Goal: Task Accomplishment & Management: Manage account settings

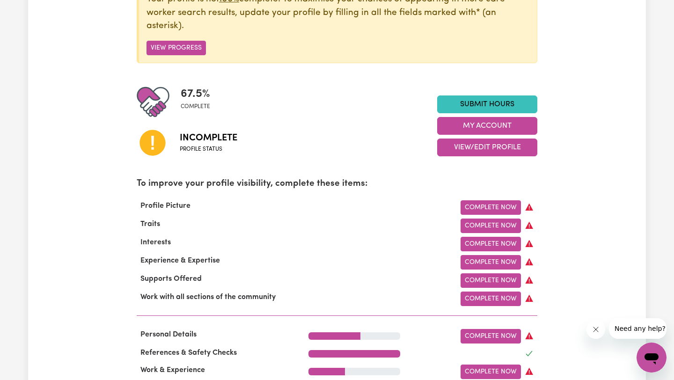
scroll to position [154, 0]
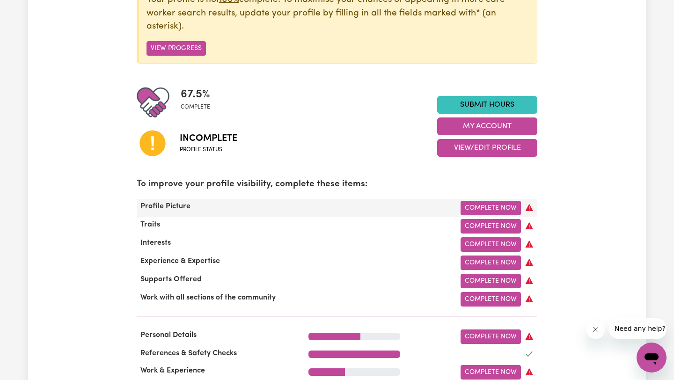
click at [259, 205] on div "Profile Picture" at bounding box center [217, 208] width 172 height 15
click at [497, 206] on link "Complete Now" at bounding box center [490, 208] width 60 height 15
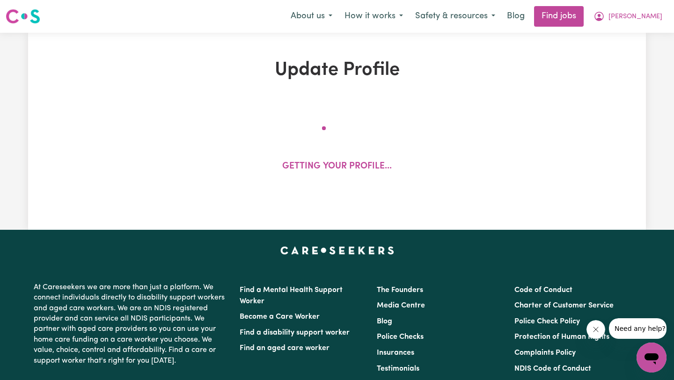
select select "[DEMOGRAPHIC_DATA]"
select select "[DEMOGRAPHIC_DATA] Citizen"
select select "Studying a healthcare related degree or qualification"
select select "50"
select select "70"
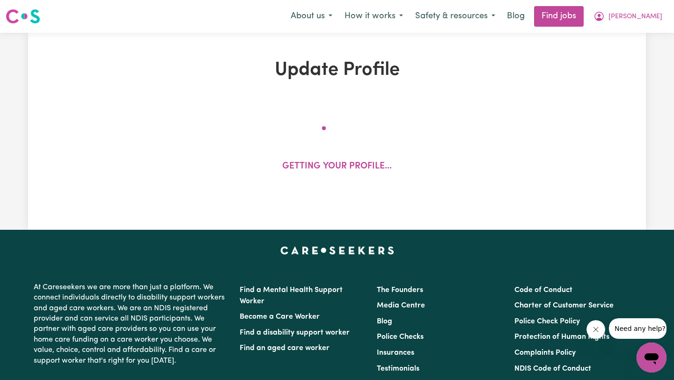
select select "90"
select select "115"
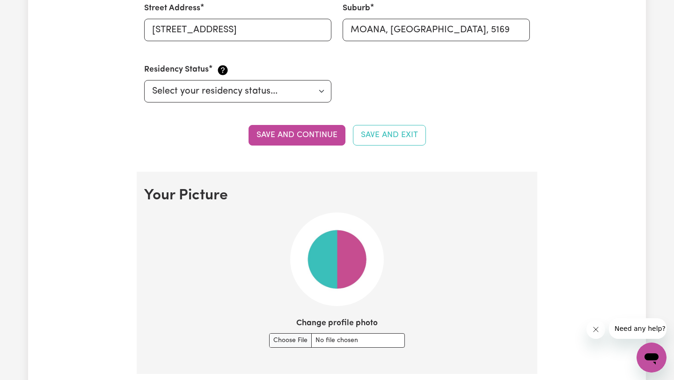
scroll to position [619, 0]
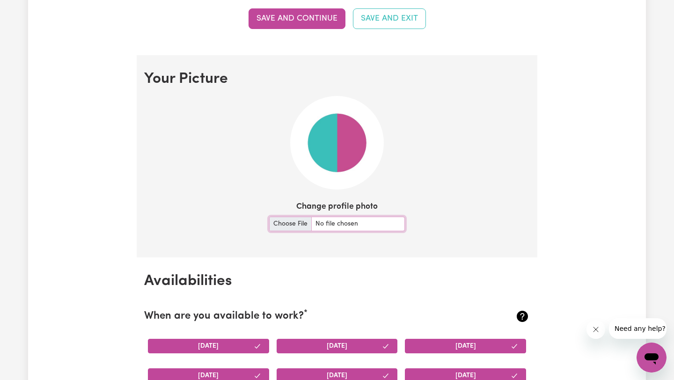
click at [279, 225] on input "Change profile photo" at bounding box center [337, 224] width 136 height 15
type input "C:\fakepath\IMG_9535.jpeg"
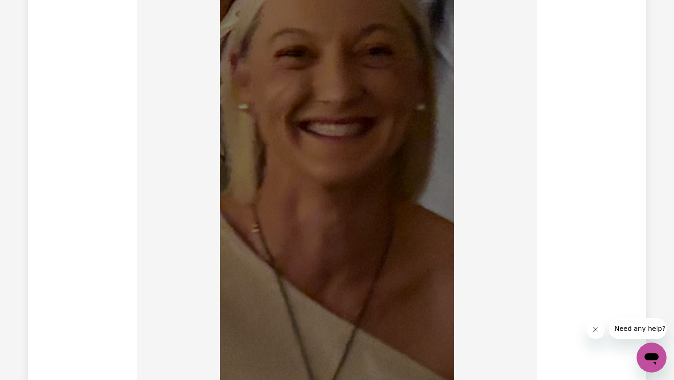
scroll to position [702, 0]
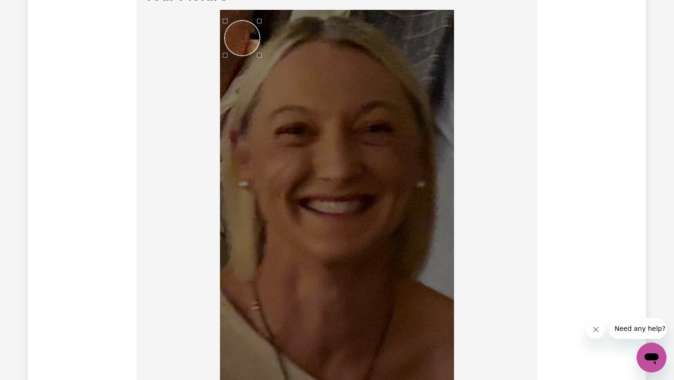
click at [247, 42] on div "Use the arrow keys to move the crop selection area" at bounding box center [242, 38] width 35 height 35
click at [240, 27] on div "Use the arrow keys to move the crop selection area" at bounding box center [237, 27] width 35 height 35
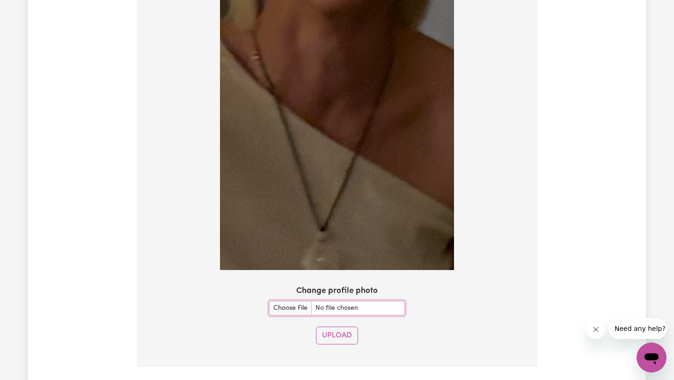
scroll to position [953, 0]
click at [339, 334] on button "Upload" at bounding box center [337, 335] width 42 height 18
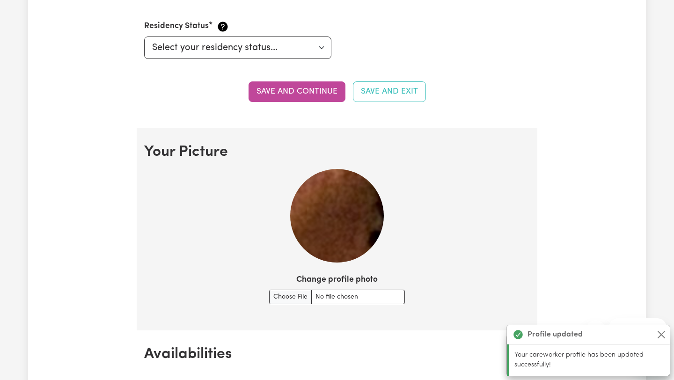
scroll to position [558, 0]
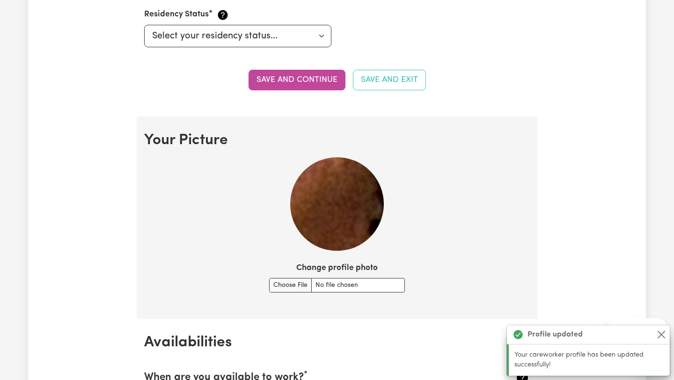
click at [341, 194] on img at bounding box center [337, 204] width 94 height 94
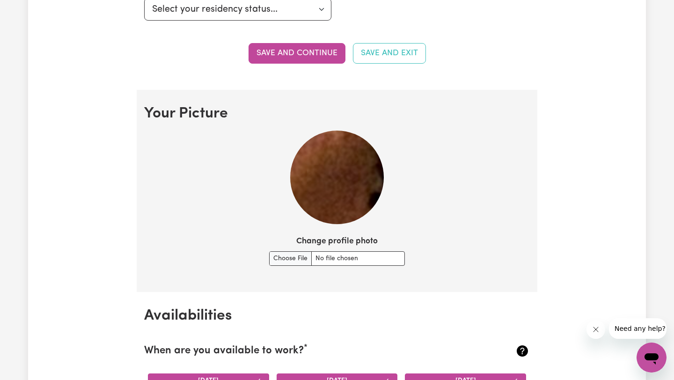
scroll to position [580, 0]
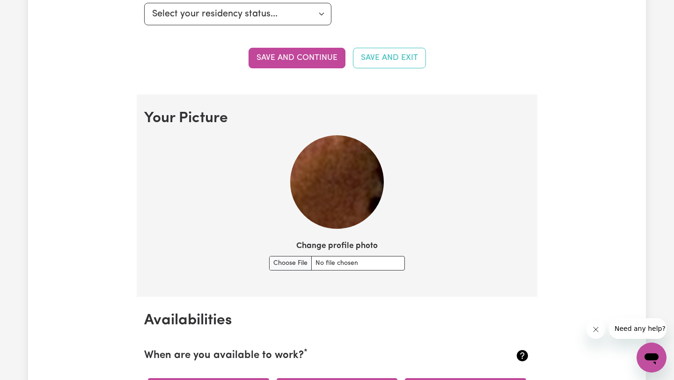
click at [345, 191] on img at bounding box center [337, 182] width 94 height 94
click at [295, 262] on input "Change profile photo" at bounding box center [337, 263] width 136 height 15
type input "C:\fakepath\IMG_9535.jpeg"
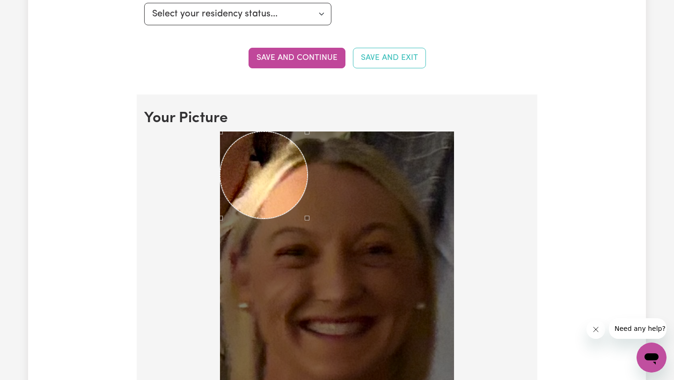
click at [306, 214] on div at bounding box center [337, 386] width 234 height 510
click at [306, 214] on img at bounding box center [337, 386] width 234 height 510
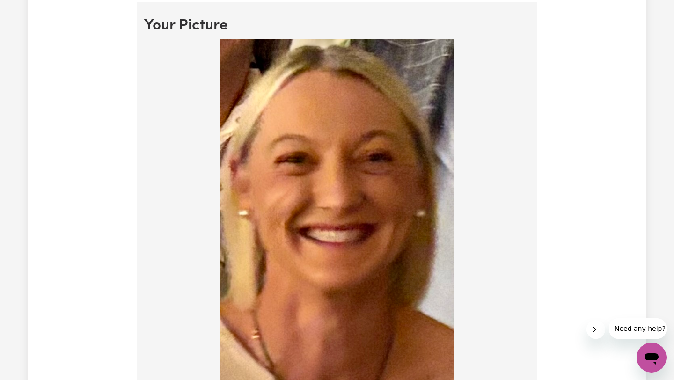
scroll to position [653, 0]
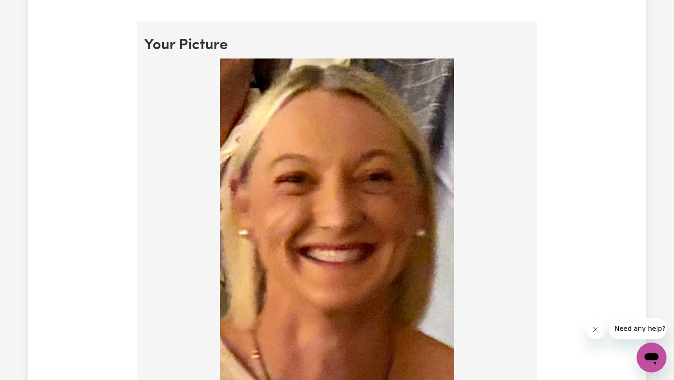
click at [251, 105] on img at bounding box center [337, 313] width 234 height 510
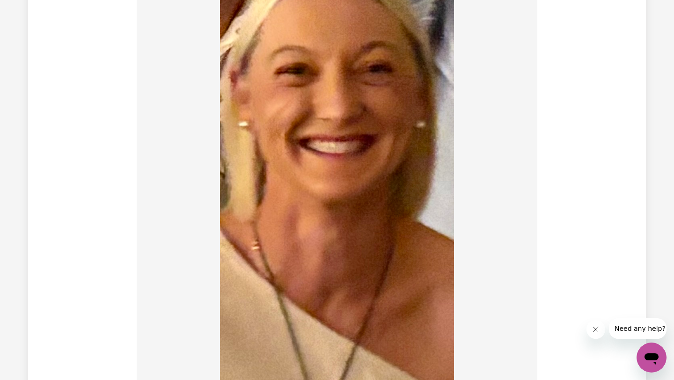
scroll to position [760, 0]
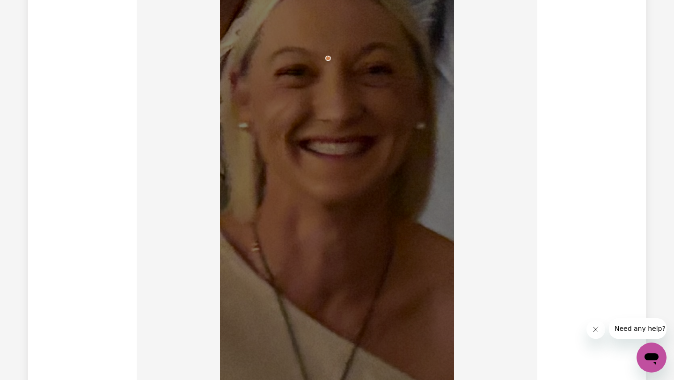
click at [330, 89] on img at bounding box center [337, 206] width 234 height 510
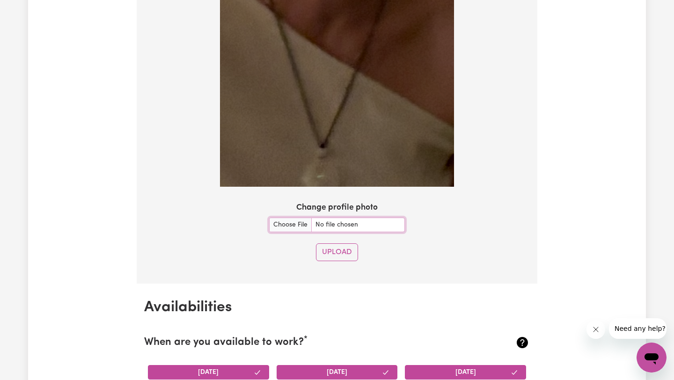
scroll to position [1039, 0]
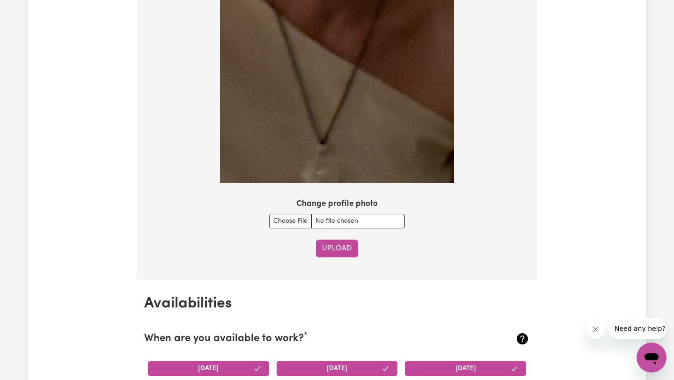
click at [340, 251] on button "Upload" at bounding box center [337, 249] width 42 height 18
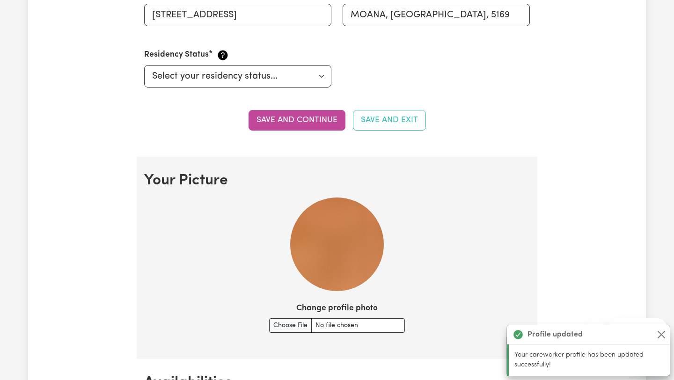
scroll to position [560, 0]
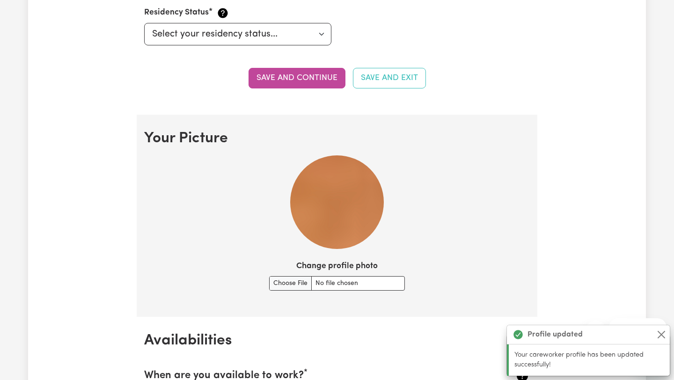
click at [319, 209] on img at bounding box center [337, 202] width 94 height 94
click at [331, 267] on label "Change profile photo" at bounding box center [336, 266] width 81 height 12
click at [331, 276] on input "Change profile photo" at bounding box center [337, 283] width 136 height 15
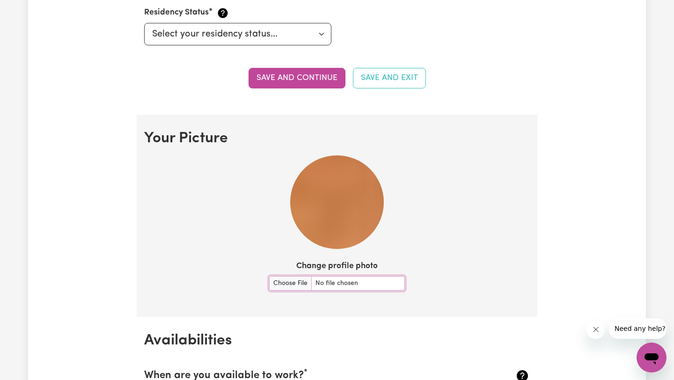
type input "C:\fakepath\IMG_9535.jpeg"
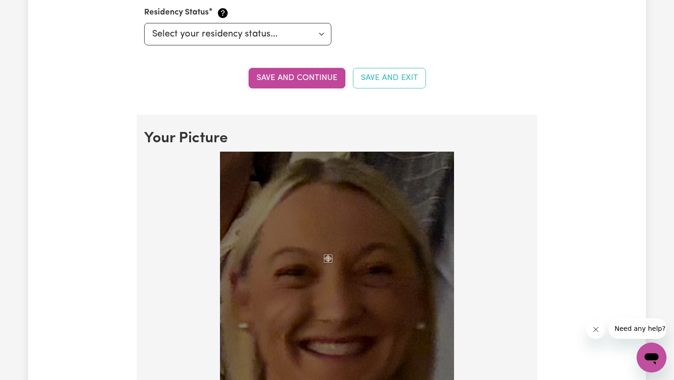
scroll to position [616, 0]
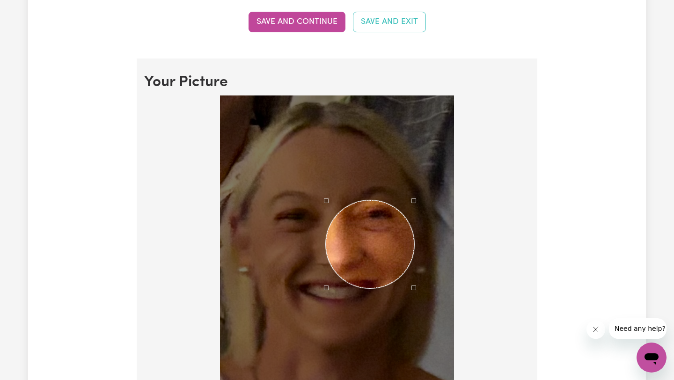
click at [422, 349] on div at bounding box center [337, 350] width 234 height 510
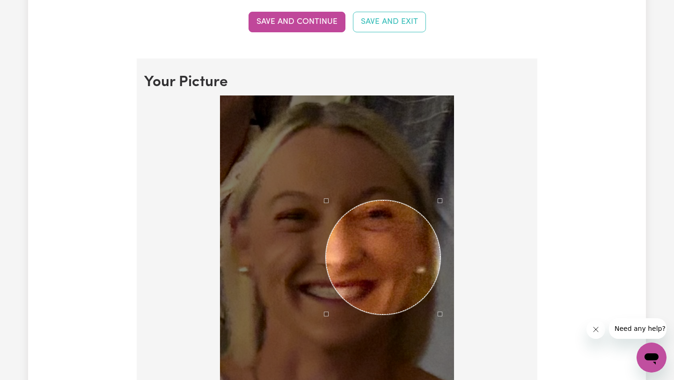
click at [441, 361] on div at bounding box center [337, 350] width 234 height 510
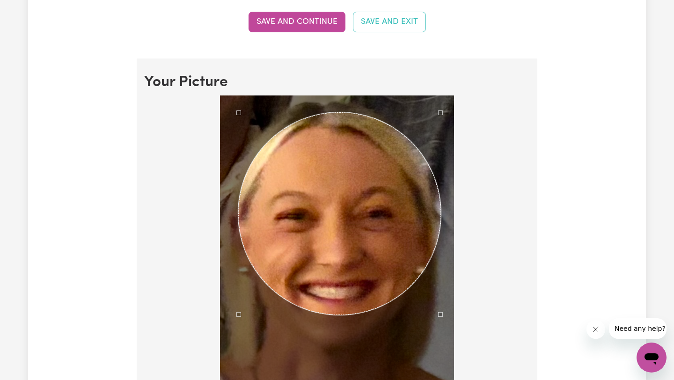
click at [236, 200] on div at bounding box center [337, 350] width 234 height 510
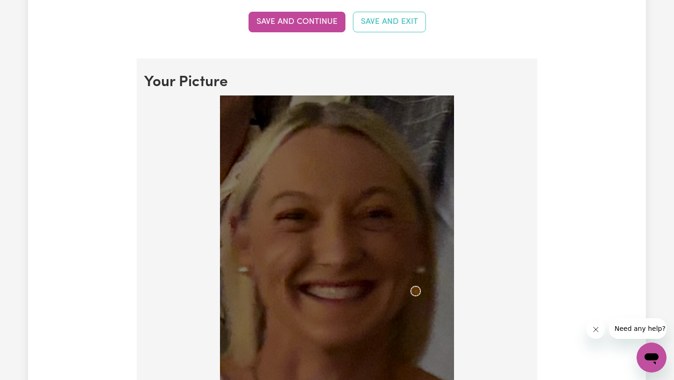
click at [420, 302] on img at bounding box center [337, 350] width 234 height 510
click at [336, 233] on div "Use the arrow keys to move the crop selection area" at bounding box center [334, 230] width 9 height 9
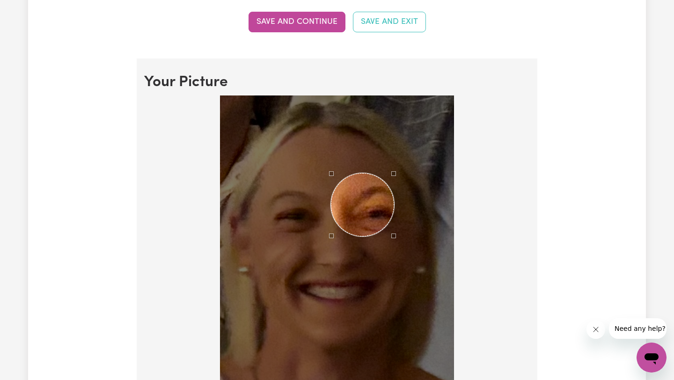
click at [396, 171] on div "Use the arrow keys to move the north east drag handle to change the crop select…" at bounding box center [396, 171] width 0 height 0
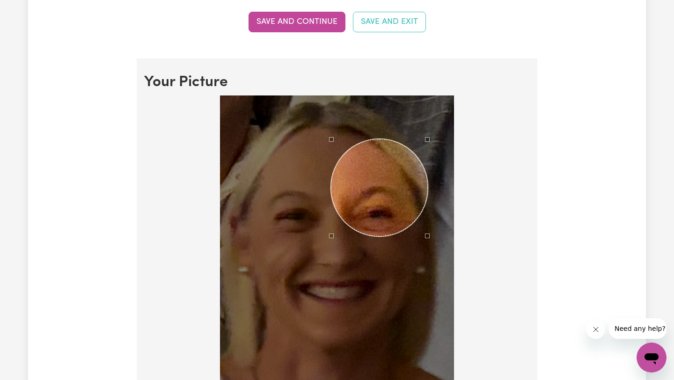
click at [433, 144] on div at bounding box center [337, 350] width 234 height 510
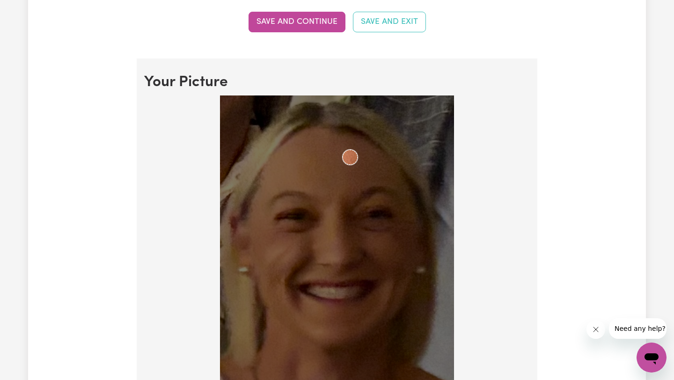
click at [535, 278] on section "Your Picture Change profile photo Upload" at bounding box center [337, 380] width 400 height 644
click at [369, 336] on img at bounding box center [337, 350] width 234 height 510
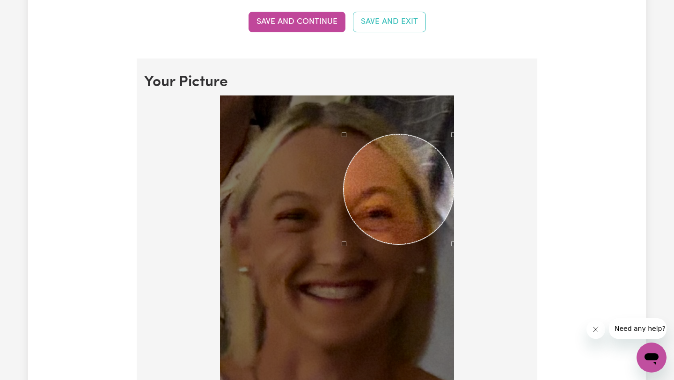
click at [456, 124] on div at bounding box center [336, 352] width 385 height 514
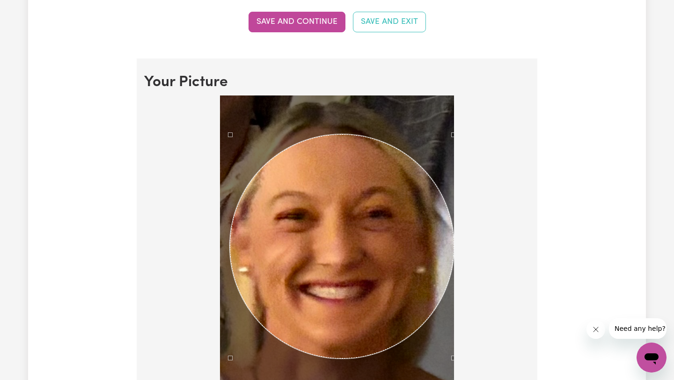
click at [228, 352] on div at bounding box center [337, 350] width 234 height 510
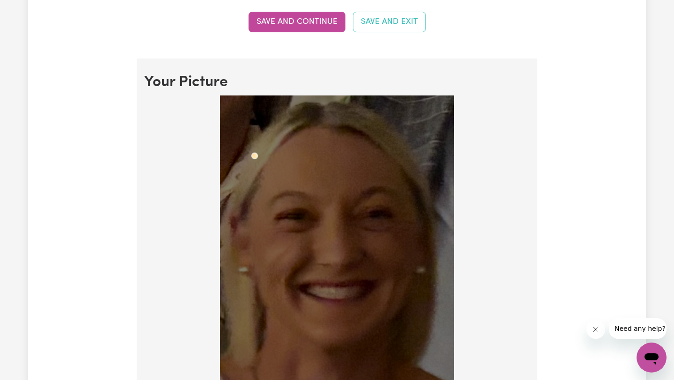
click at [249, 153] on img at bounding box center [337, 350] width 234 height 510
click at [293, 232] on div at bounding box center [337, 350] width 234 height 510
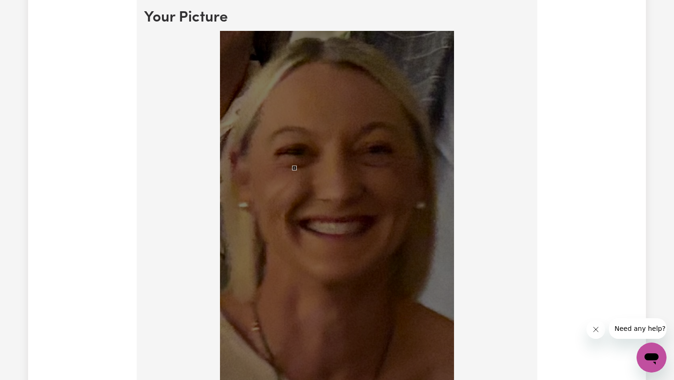
scroll to position [635, 0]
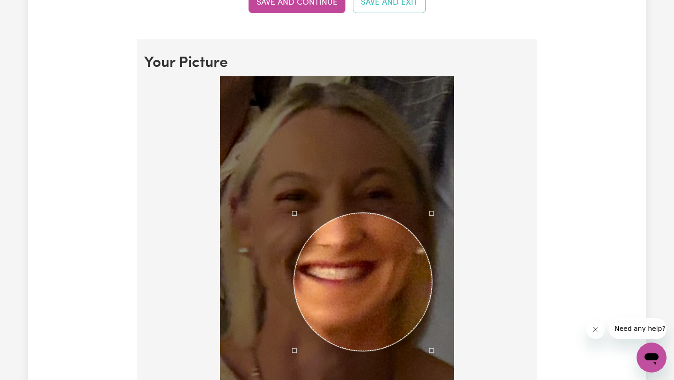
click at [433, 322] on div at bounding box center [337, 331] width 234 height 510
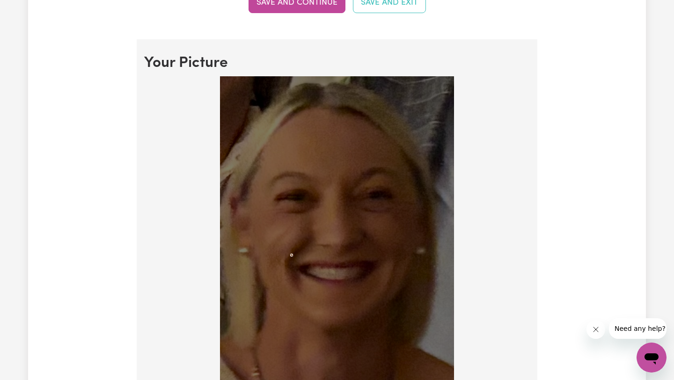
click at [290, 254] on img at bounding box center [337, 331] width 234 height 510
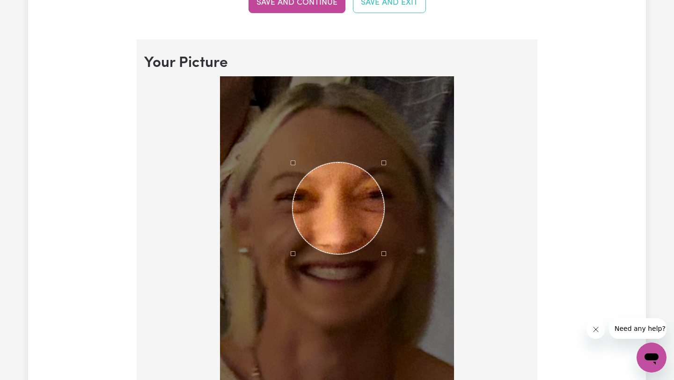
click at [385, 191] on div at bounding box center [337, 331] width 234 height 510
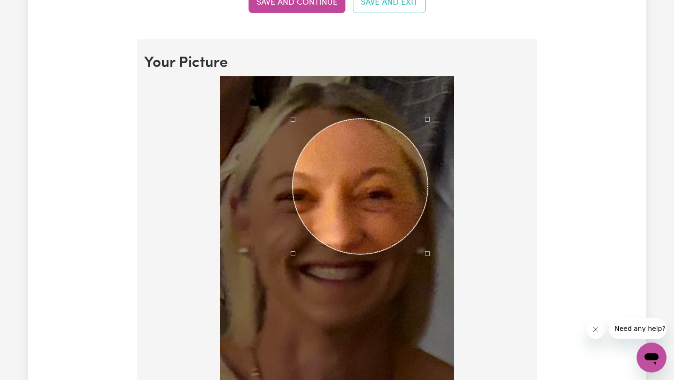
click at [429, 117] on div "Use the arrow keys to move the north east drag handle to change the crop select…" at bounding box center [429, 117] width 0 height 0
click at [429, 280] on div at bounding box center [337, 331] width 234 height 510
click at [428, 290] on div at bounding box center [337, 331] width 234 height 510
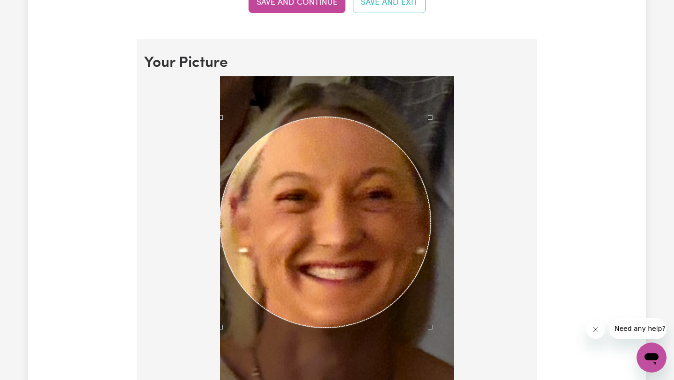
click at [205, 354] on div at bounding box center [336, 333] width 385 height 514
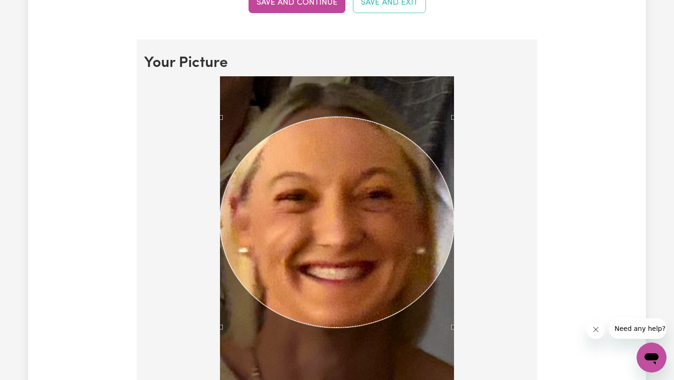
click at [454, 93] on div at bounding box center [336, 333] width 385 height 514
click at [217, 109] on div at bounding box center [336, 333] width 385 height 514
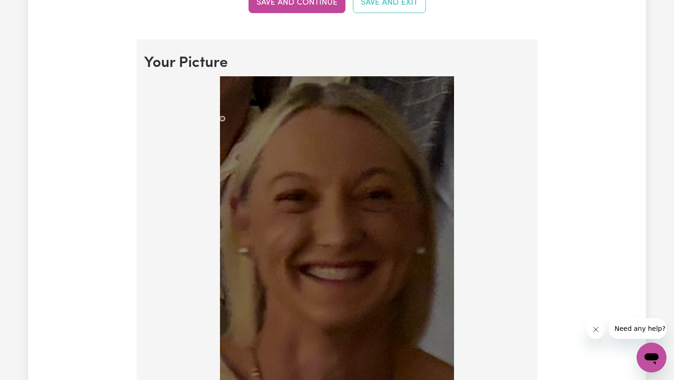
click at [219, 103] on div at bounding box center [336, 333] width 385 height 514
click at [449, 48] on section "Your Picture Change profile photo Upload" at bounding box center [337, 361] width 400 height 644
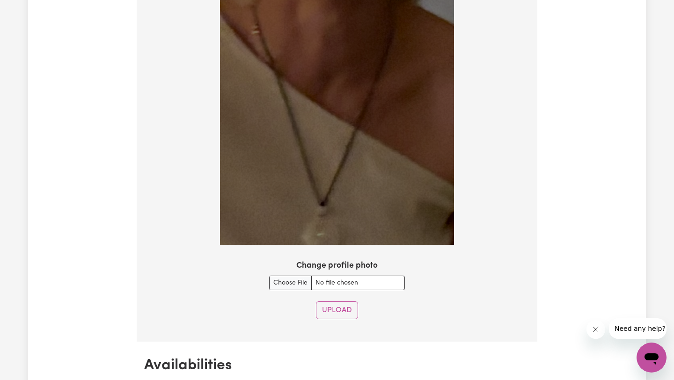
scroll to position [980, 0]
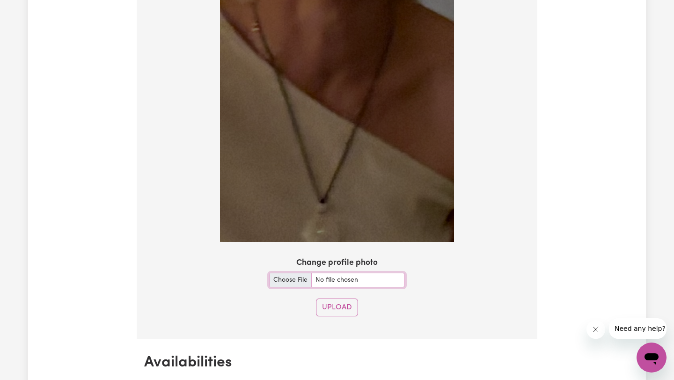
click at [283, 281] on input "Change profile photo" at bounding box center [337, 280] width 136 height 15
